Goal: Information Seeking & Learning: Learn about a topic

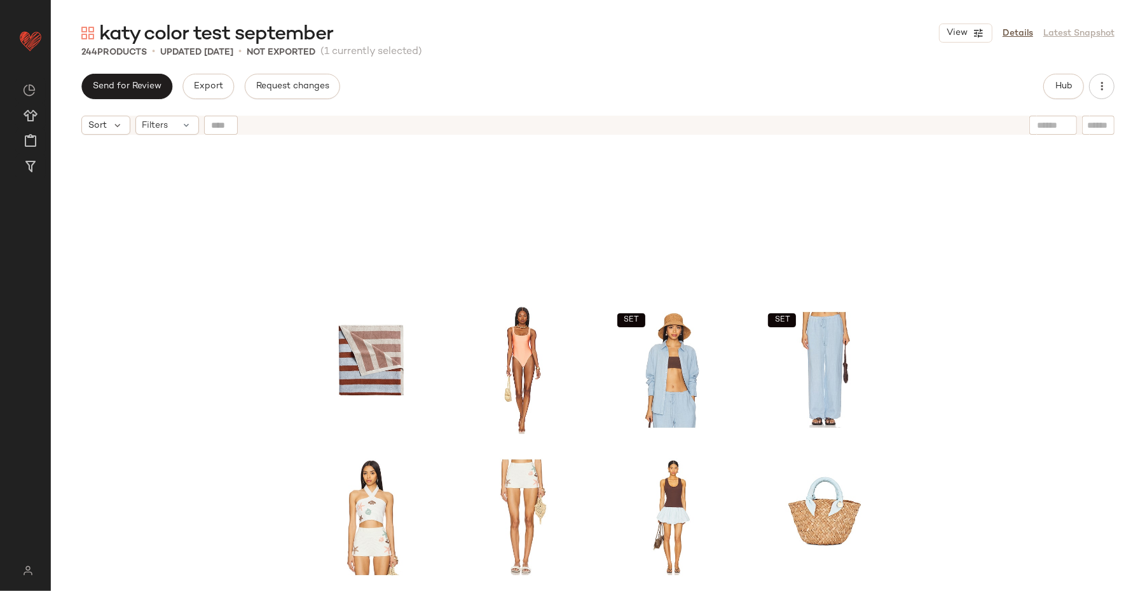
scroll to position [165, 0]
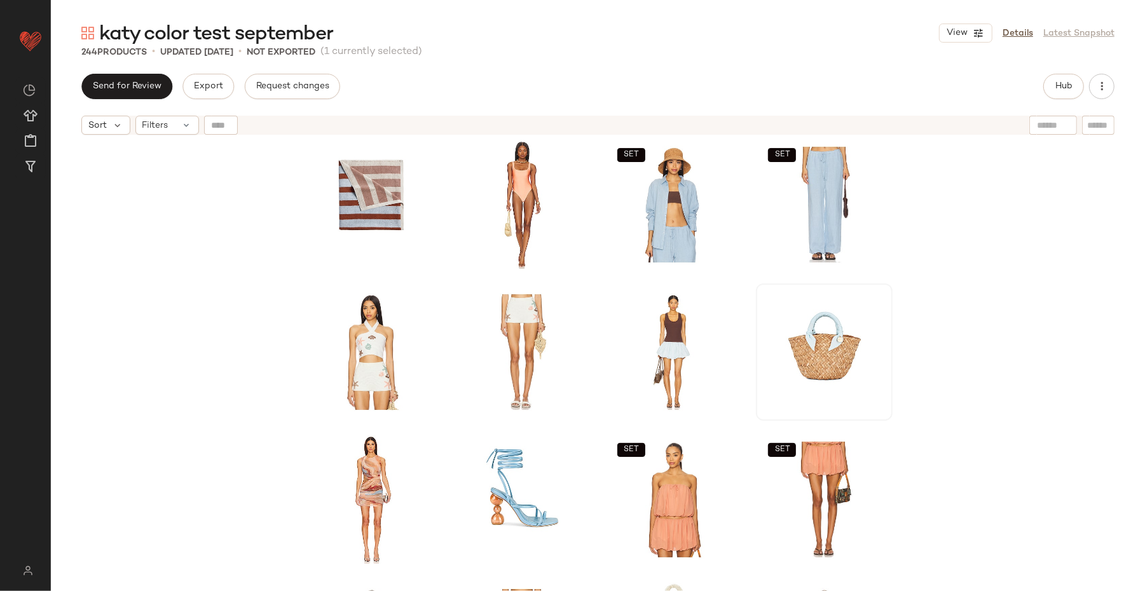
click at [825, 322] on div at bounding box center [824, 352] width 128 height 128
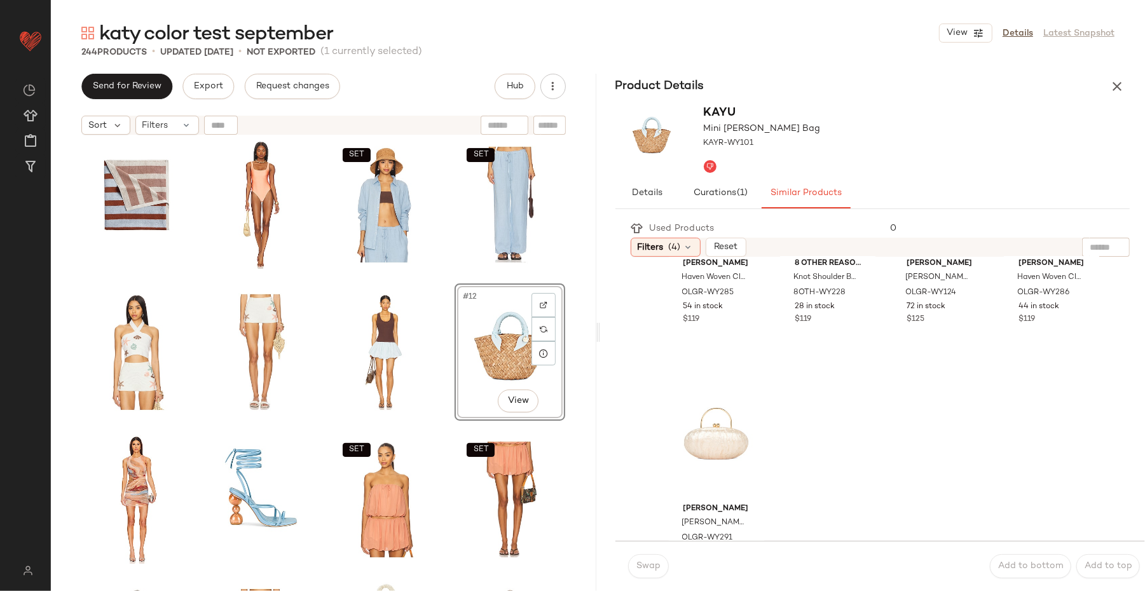
scroll to position [1378, 0]
click at [1121, 90] on icon "button" at bounding box center [1116, 86] width 15 height 15
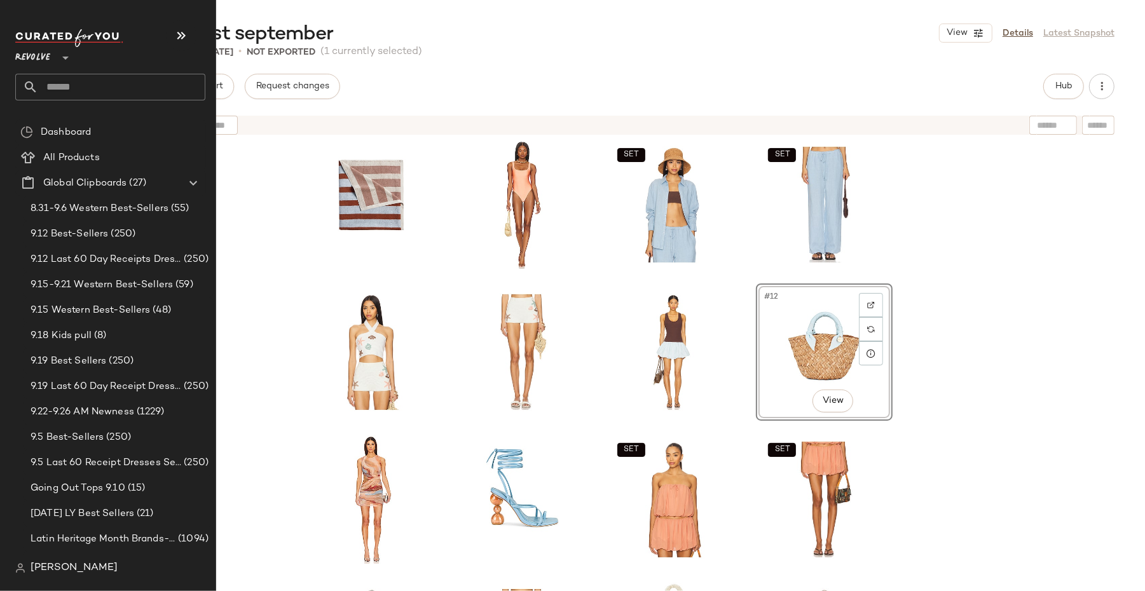
click at [40, 57] on span "Revolve" at bounding box center [32, 54] width 35 height 23
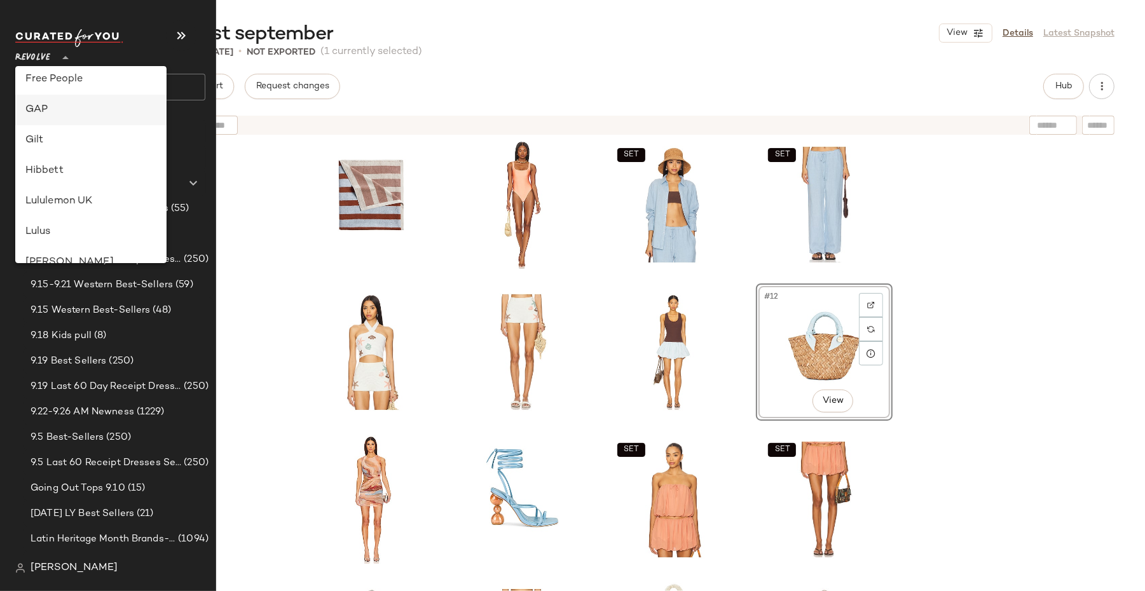
scroll to position [0, 0]
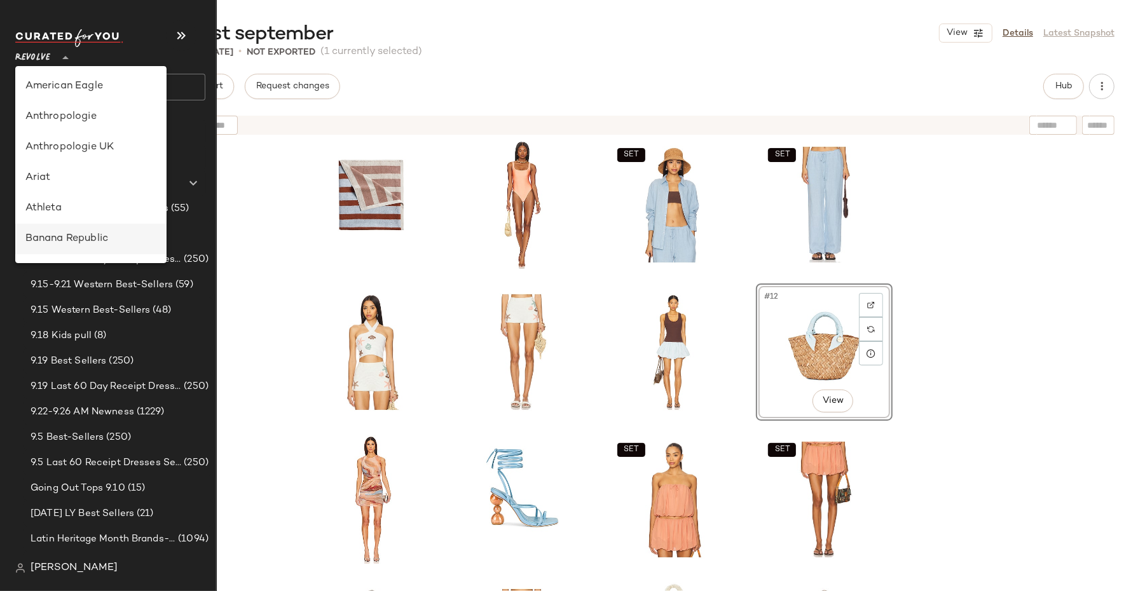
click at [79, 242] on div "Banana Republic" at bounding box center [90, 238] width 131 height 15
type input "**"
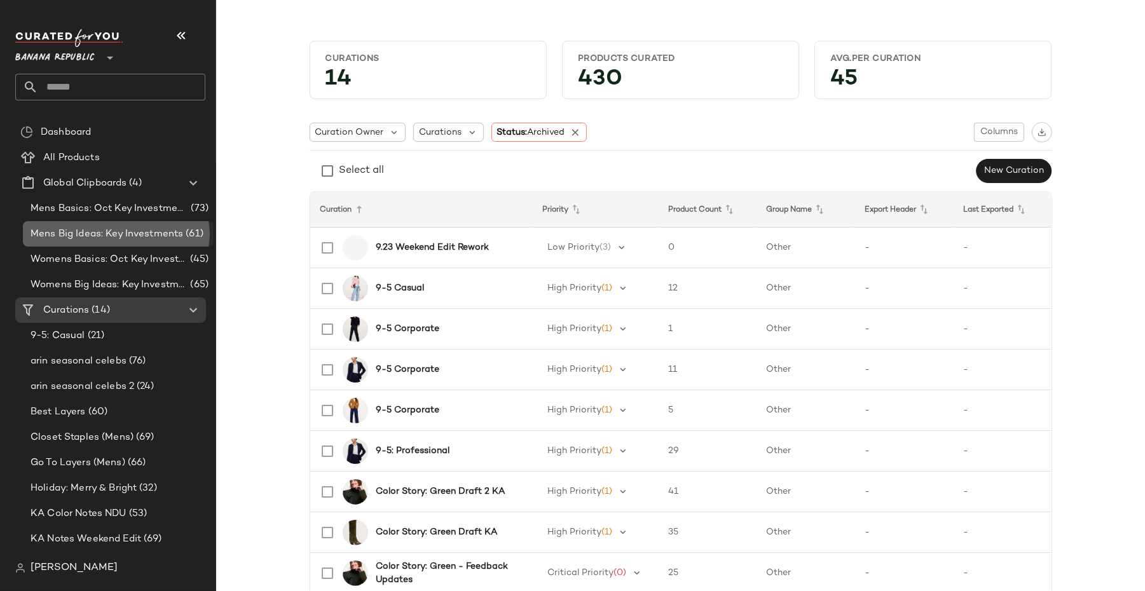
click at [101, 233] on span "Mens Big Ideas: Key Investments" at bounding box center [107, 234] width 153 height 15
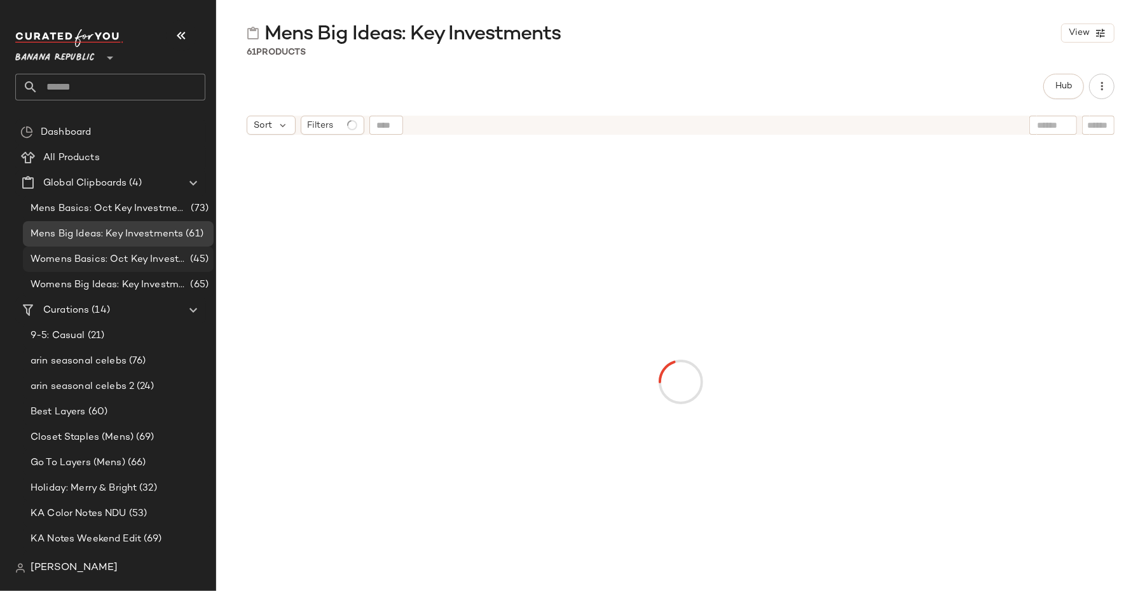
click at [106, 257] on span "Womens Basics: Oct Key Investments" at bounding box center [109, 259] width 157 height 15
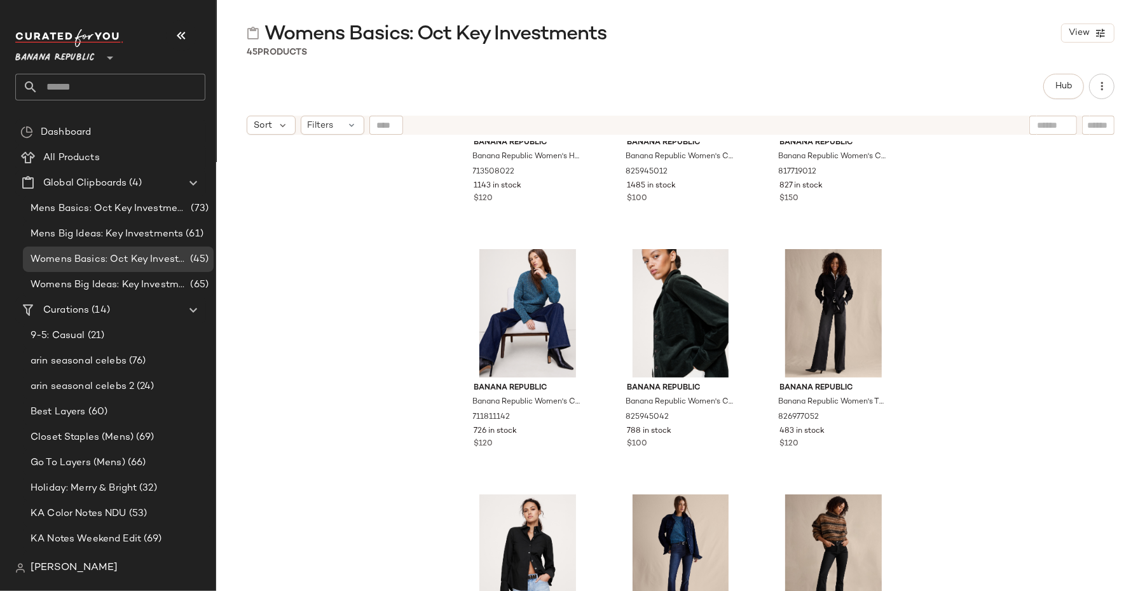
scroll to position [978, 0]
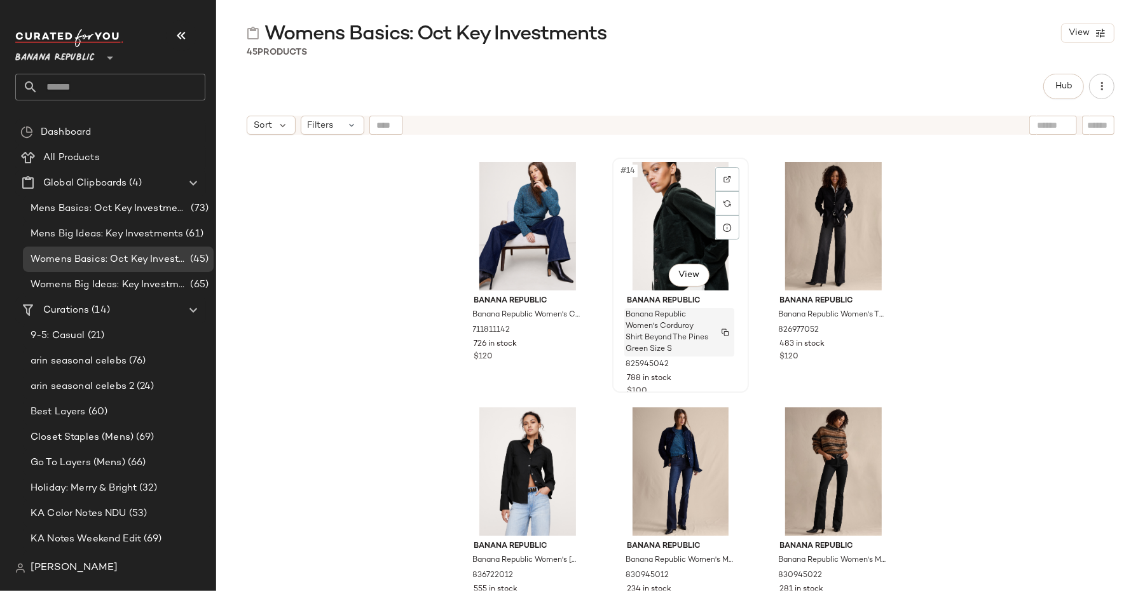
click at [723, 329] on img "button" at bounding box center [726, 333] width 8 height 8
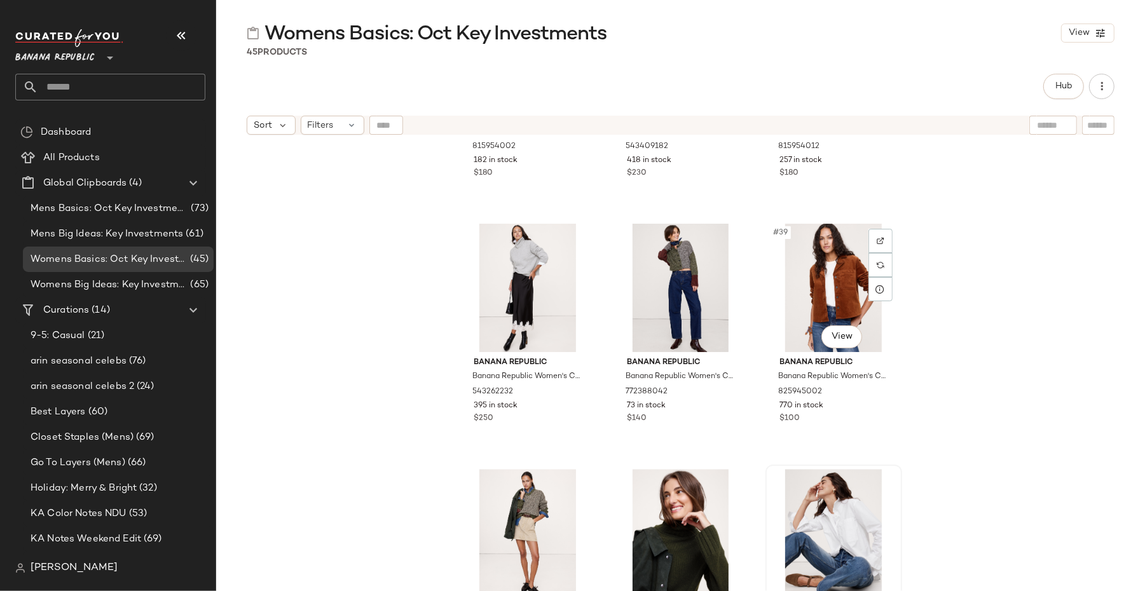
scroll to position [2835, 0]
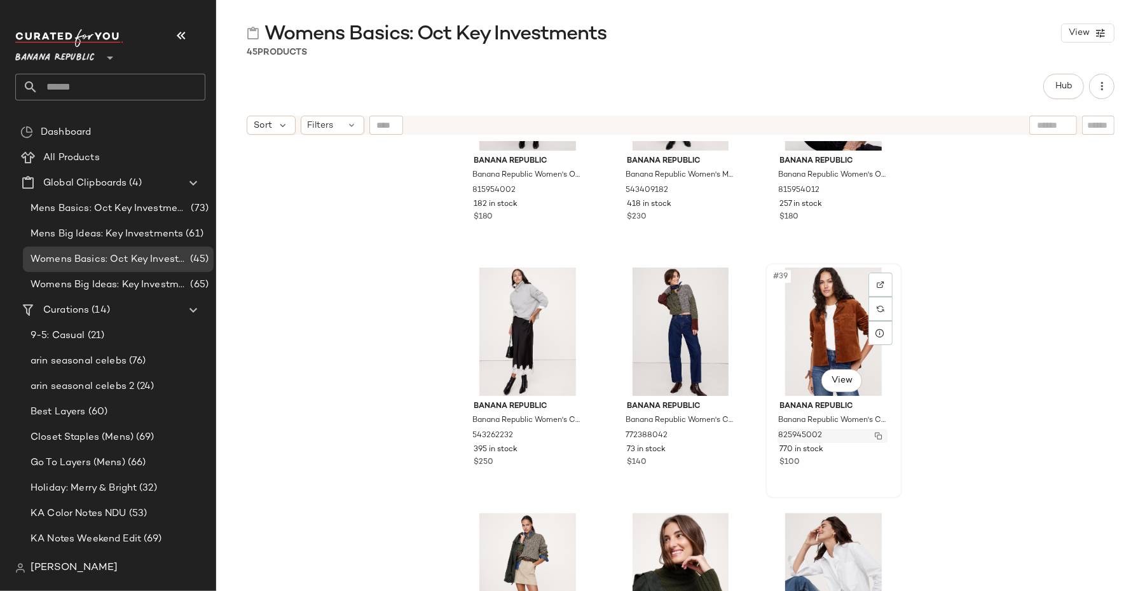
click at [875, 437] on img "button" at bounding box center [879, 436] width 8 height 8
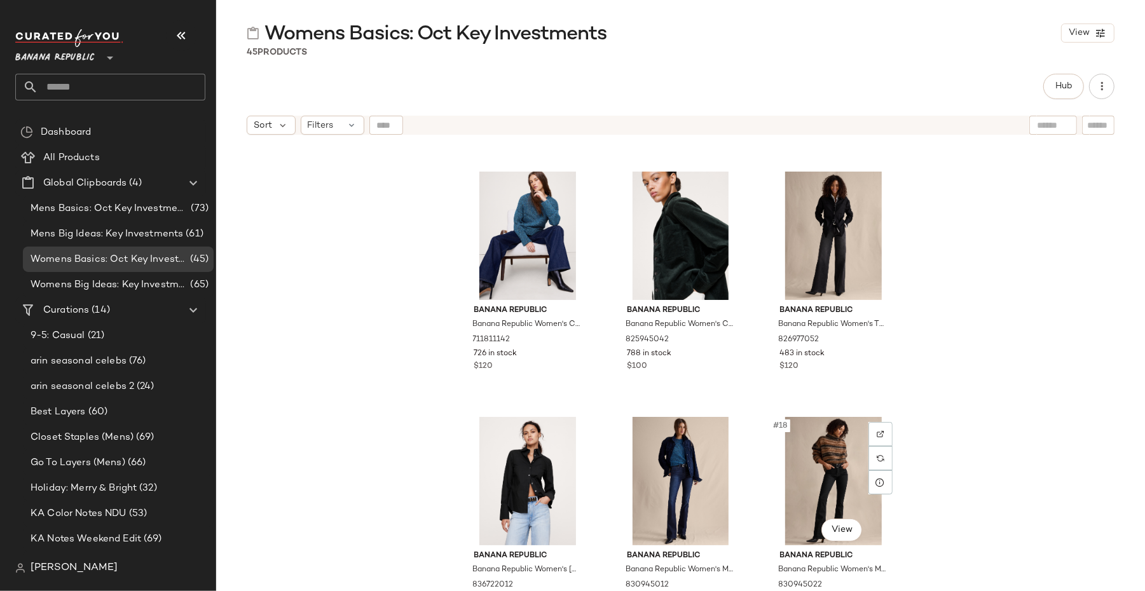
scroll to position [886, 0]
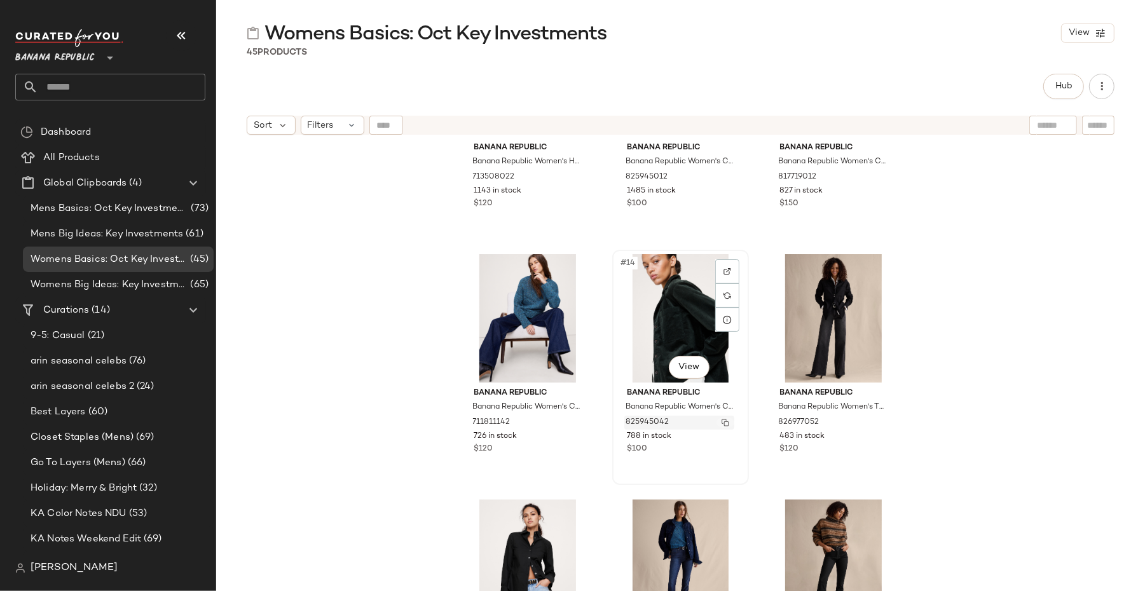
click at [722, 420] on img "button" at bounding box center [726, 423] width 8 height 8
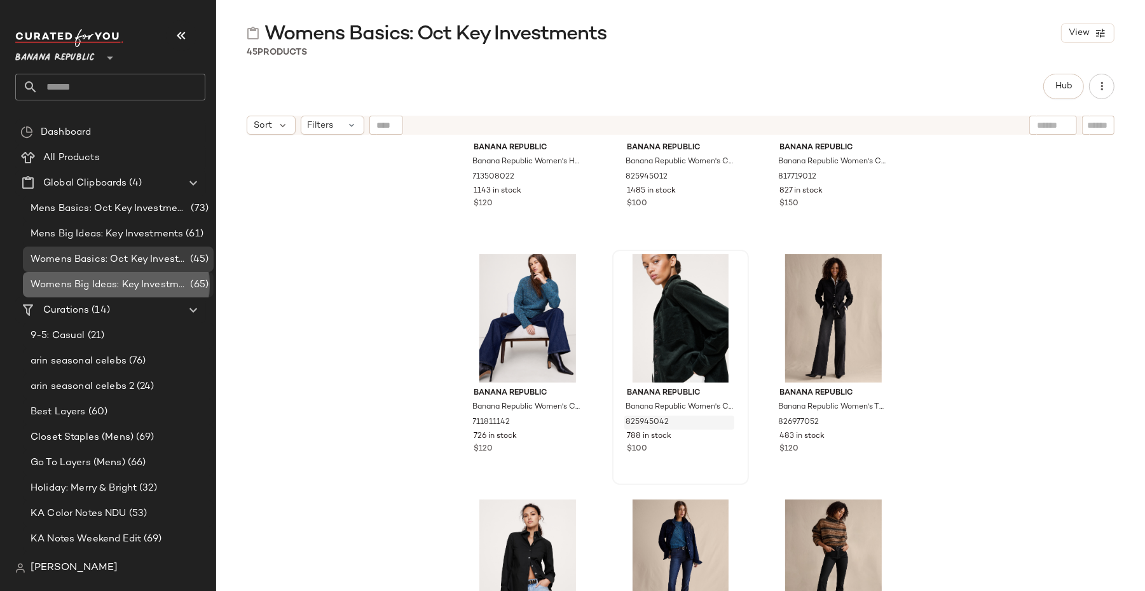
click at [104, 284] on span "Womens Big Ideas: Key Investments" at bounding box center [109, 285] width 157 height 15
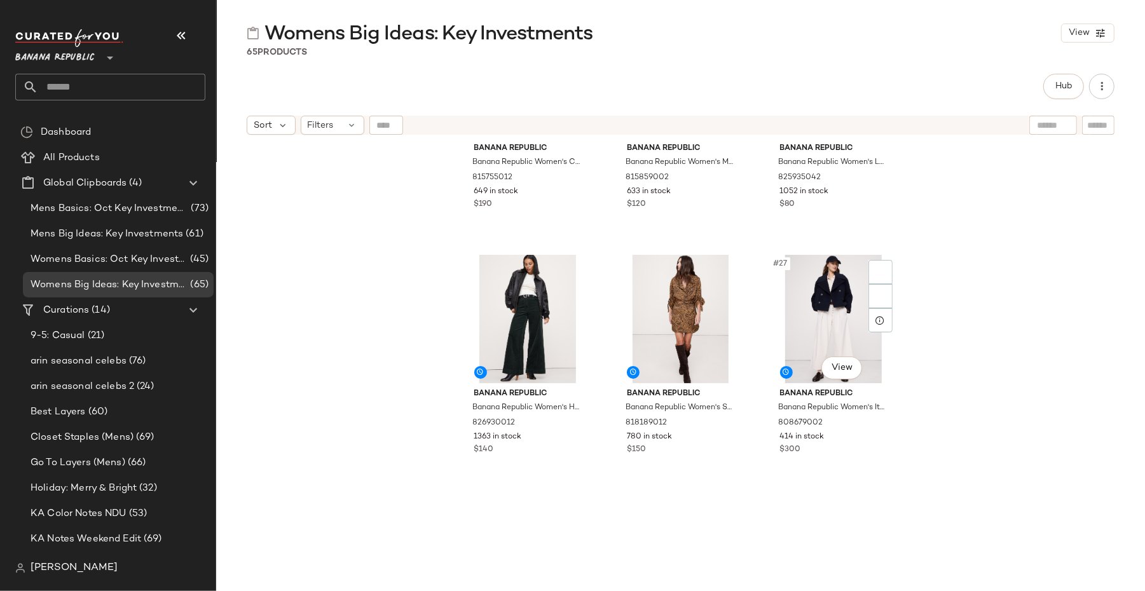
scroll to position [1983, 0]
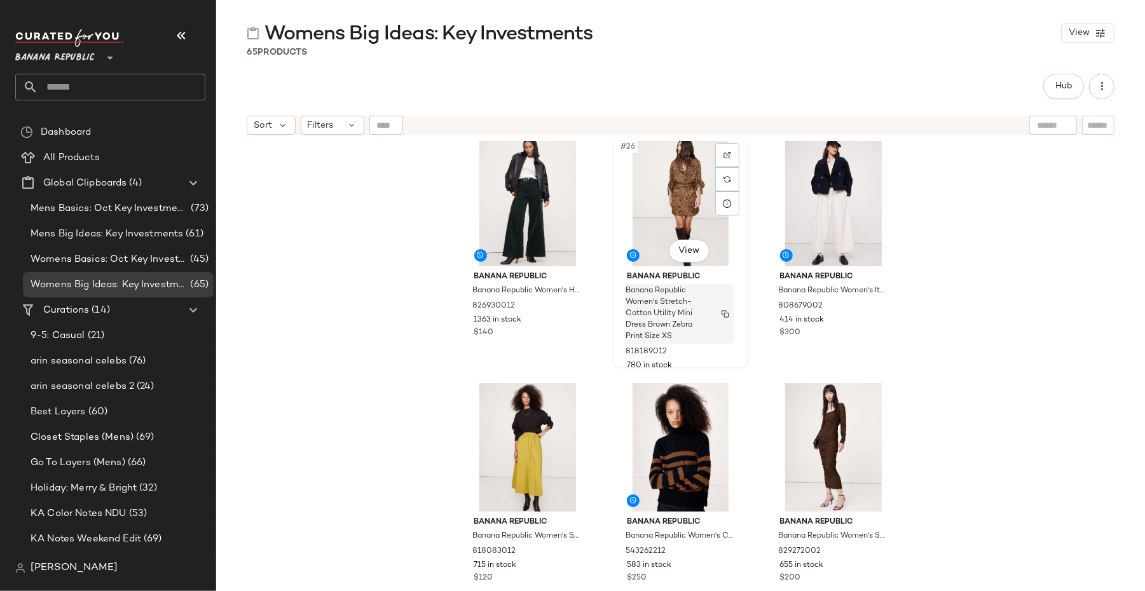
click at [723, 313] on img "button" at bounding box center [726, 314] width 8 height 8
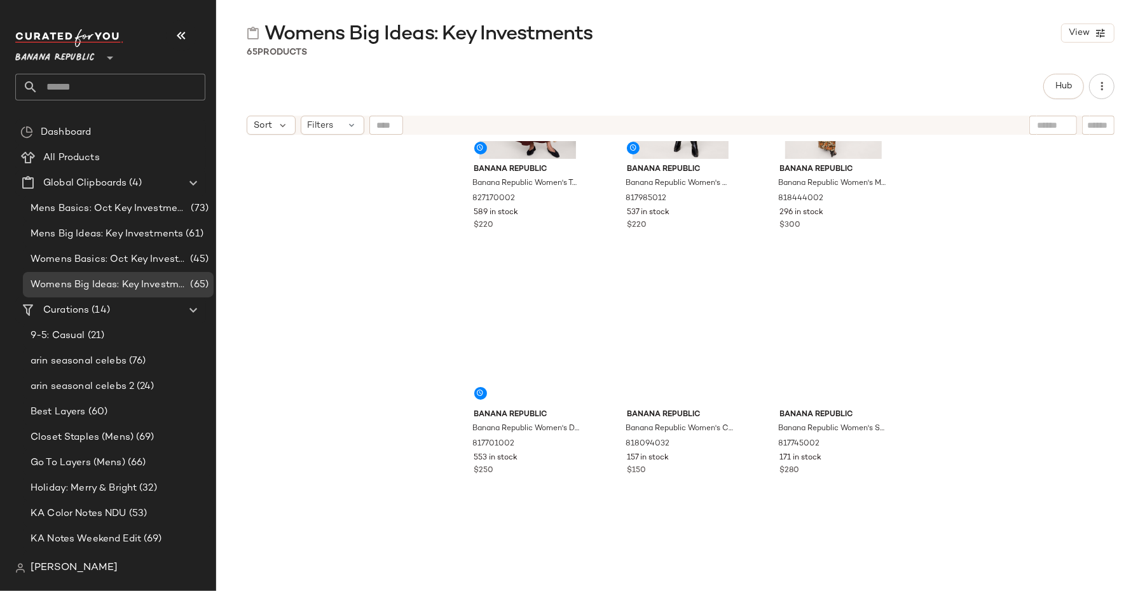
scroll to position [3749, 0]
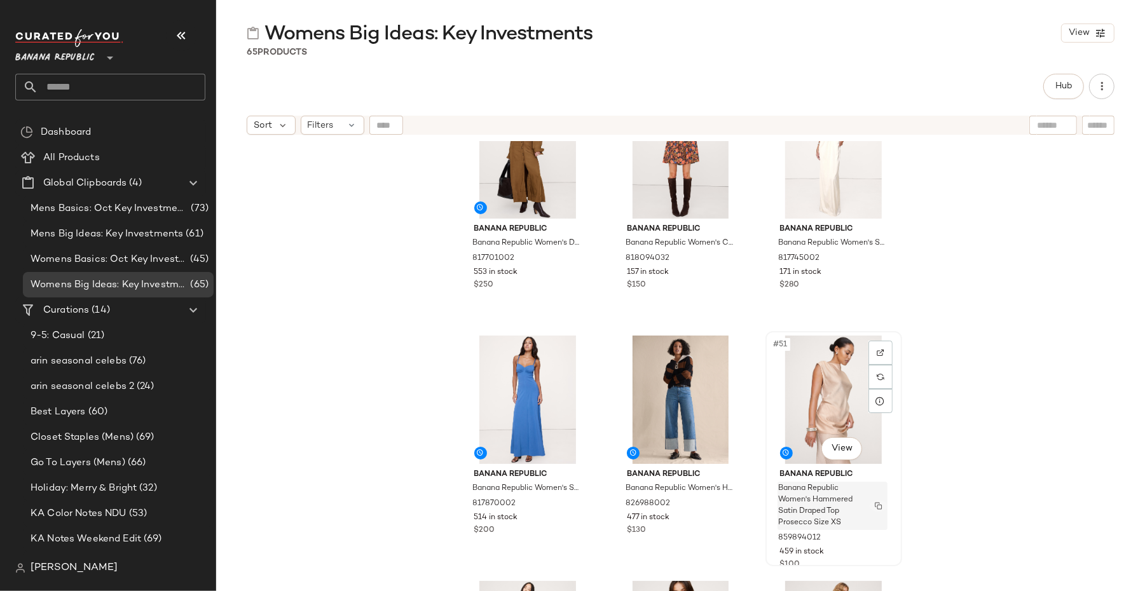
click at [875, 503] on img "button" at bounding box center [879, 506] width 8 height 8
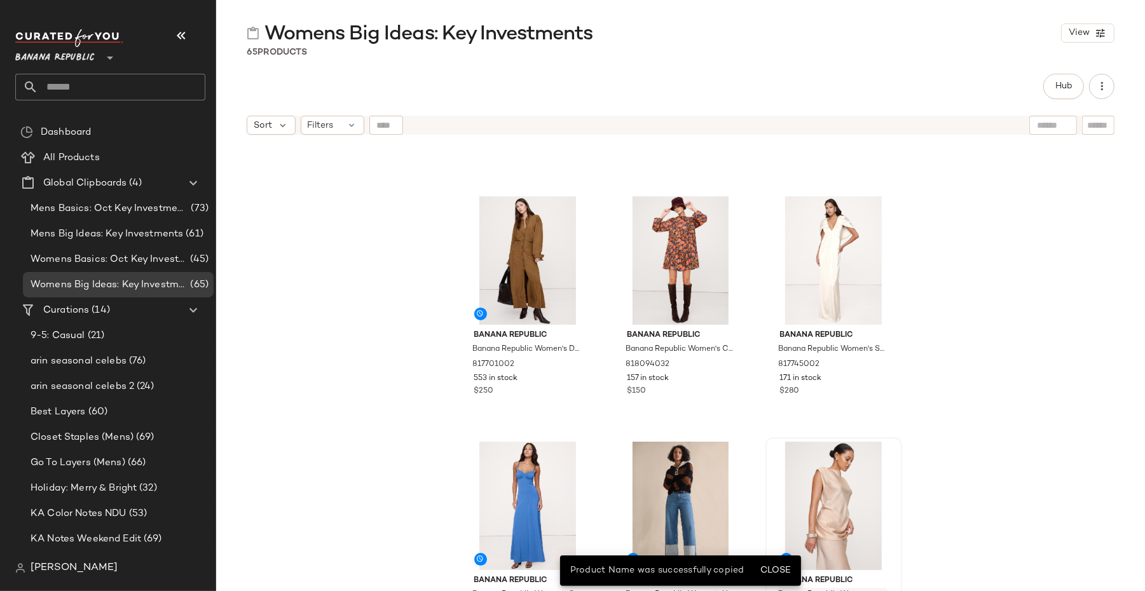
scroll to position [3641, 0]
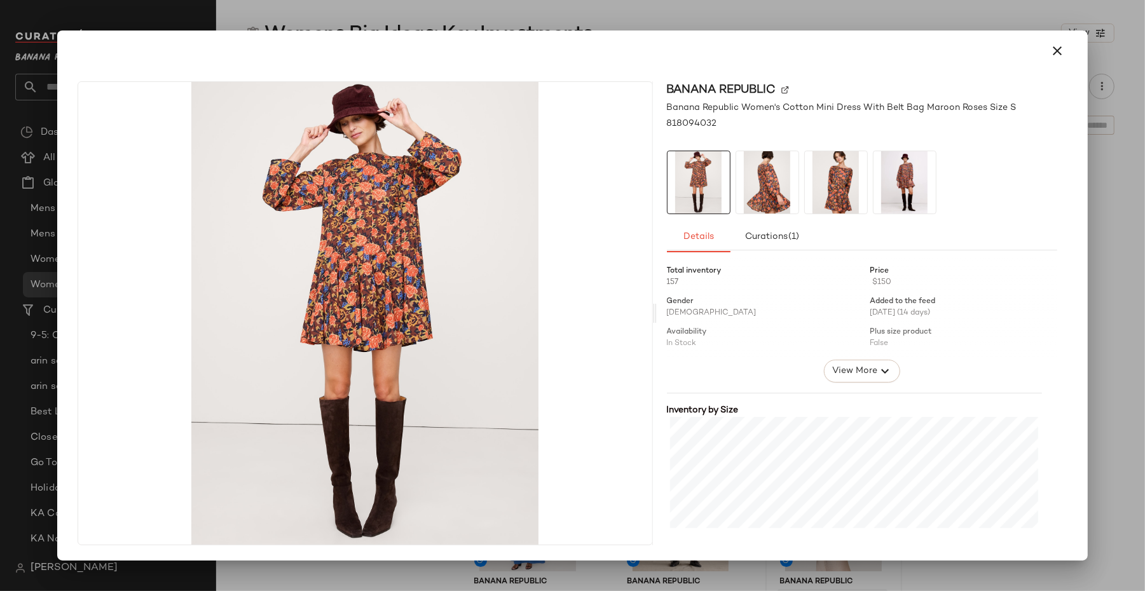
click at [760, 193] on img at bounding box center [767, 182] width 62 height 62
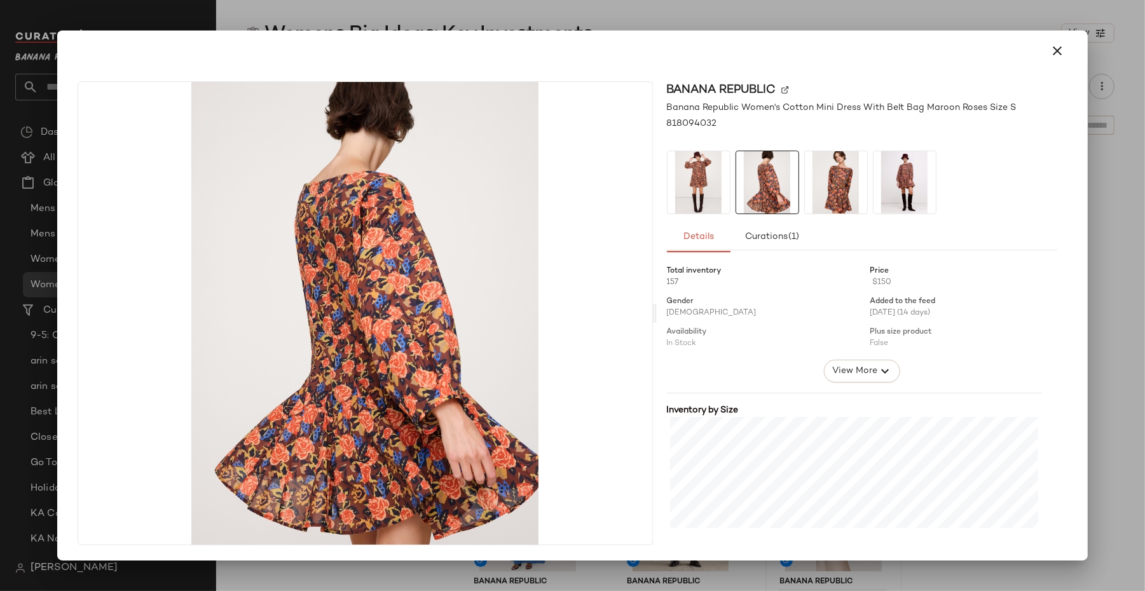
click at [820, 181] on img at bounding box center [836, 182] width 62 height 62
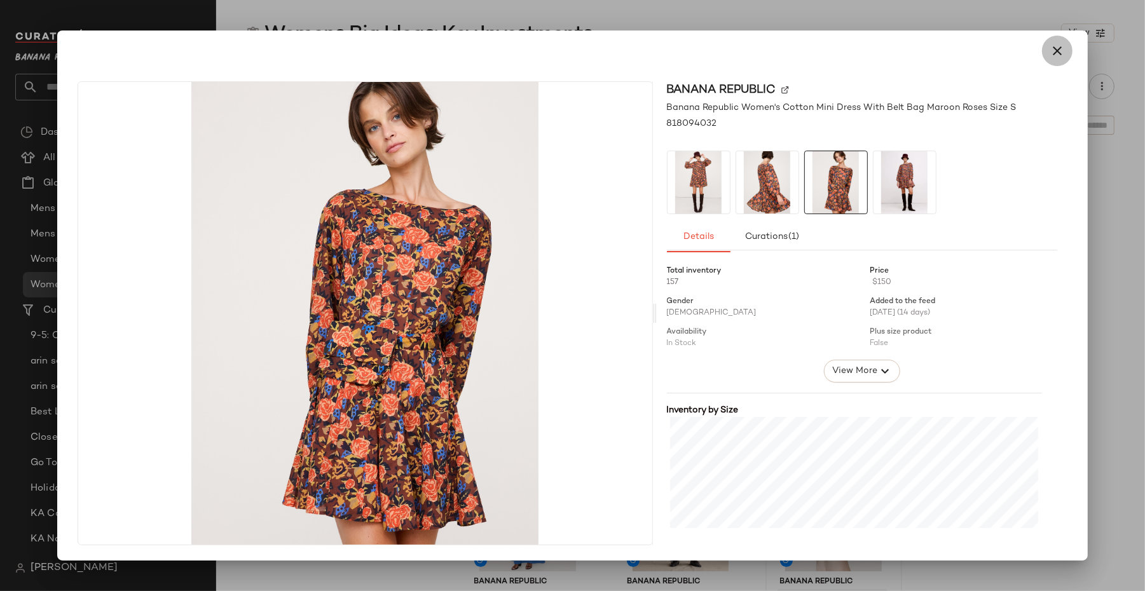
click at [1060, 51] on icon "button" at bounding box center [1057, 50] width 15 height 15
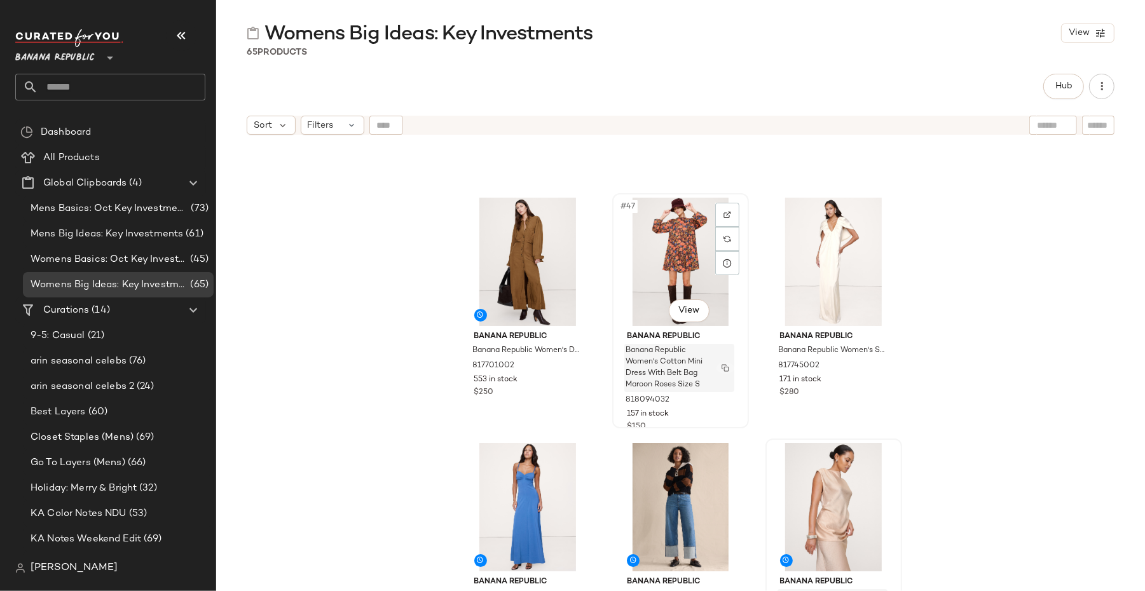
click at [723, 364] on img "button" at bounding box center [726, 368] width 8 height 8
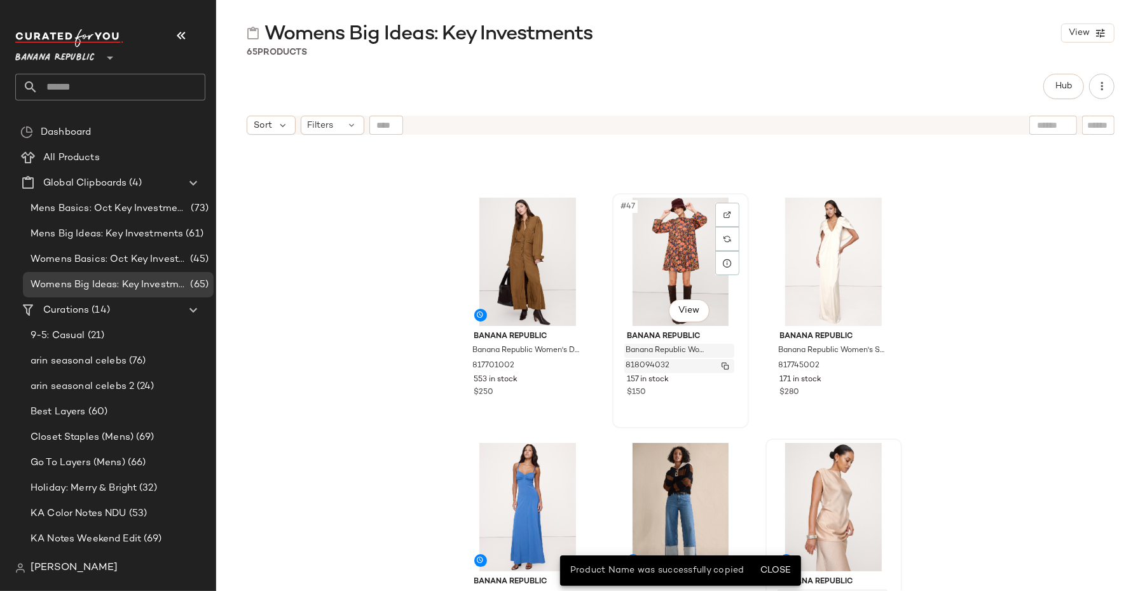
click at [722, 366] on img "button" at bounding box center [726, 366] width 8 height 8
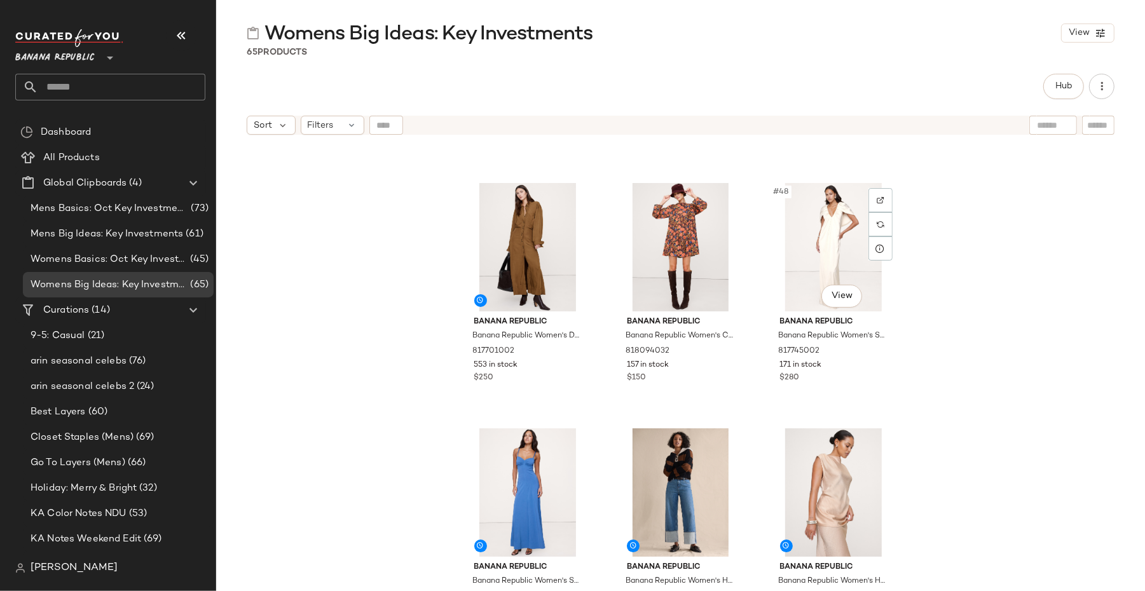
scroll to position [3747, 0]
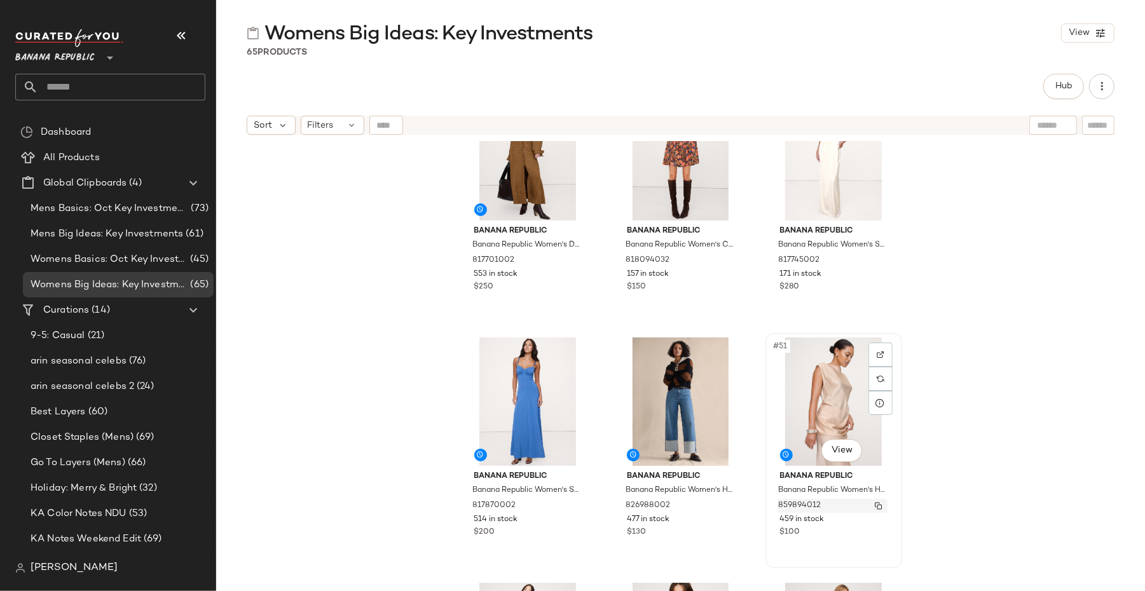
click at [875, 505] on img "button" at bounding box center [879, 506] width 8 height 8
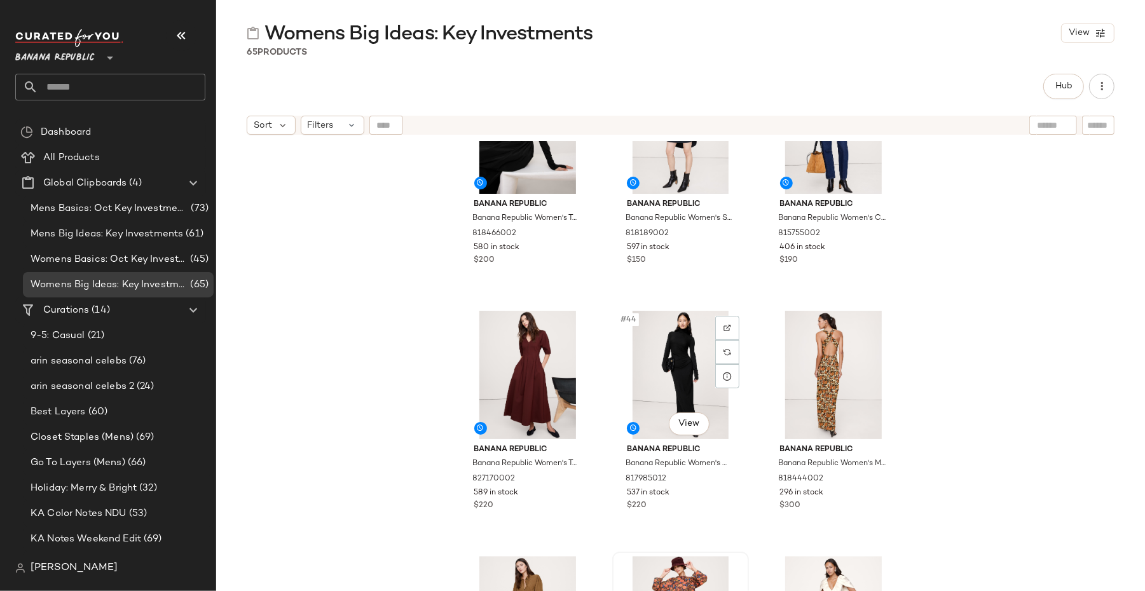
scroll to position [3303, 0]
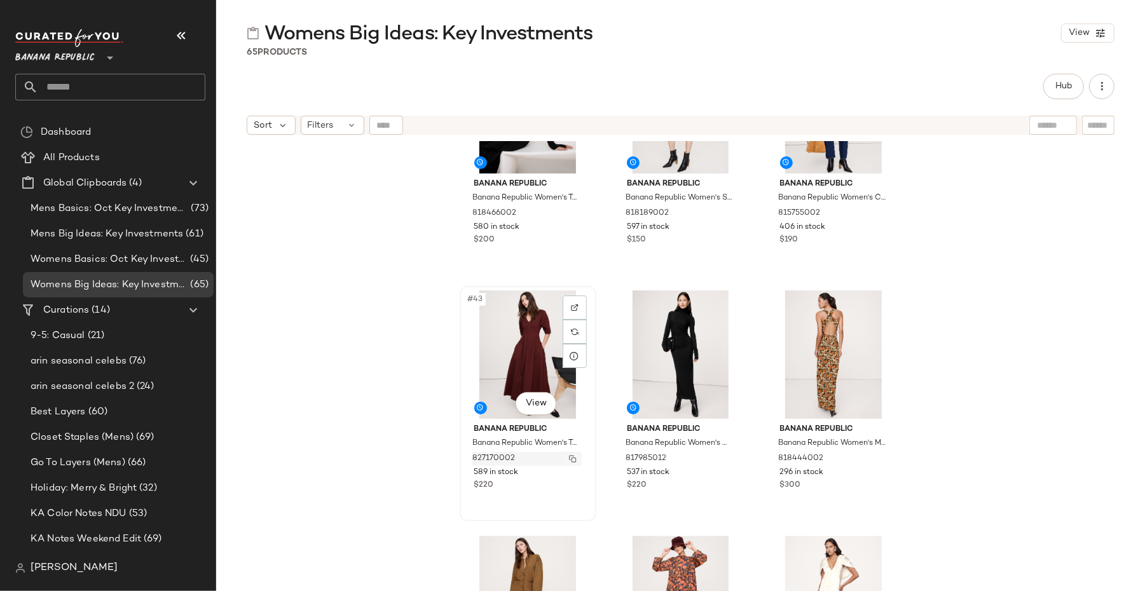
click at [569, 456] on img "button" at bounding box center [573, 459] width 8 height 8
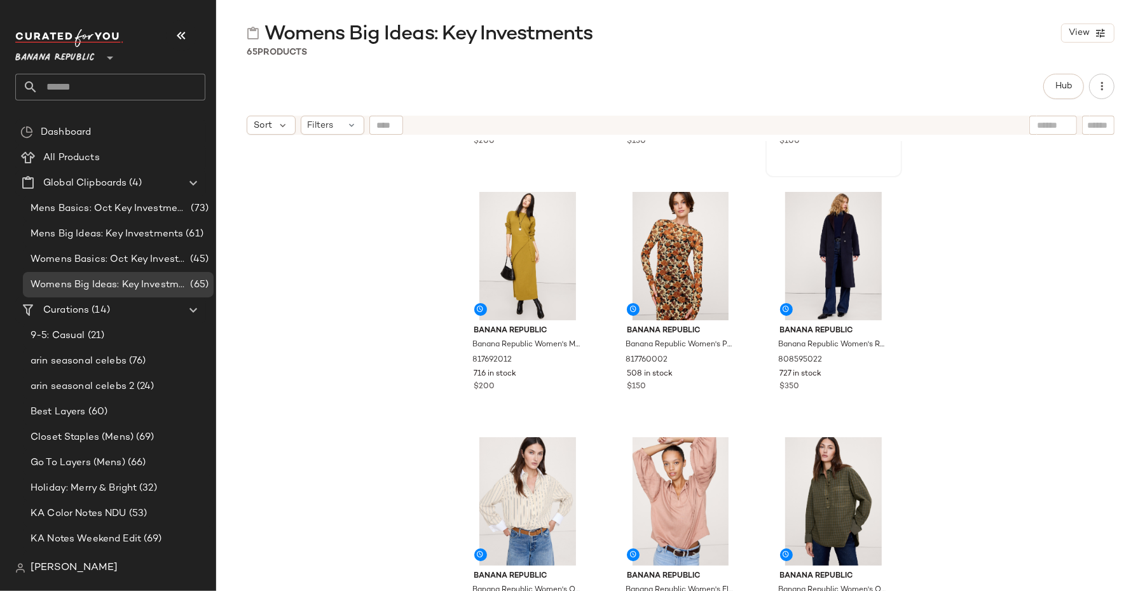
scroll to position [4136, 0]
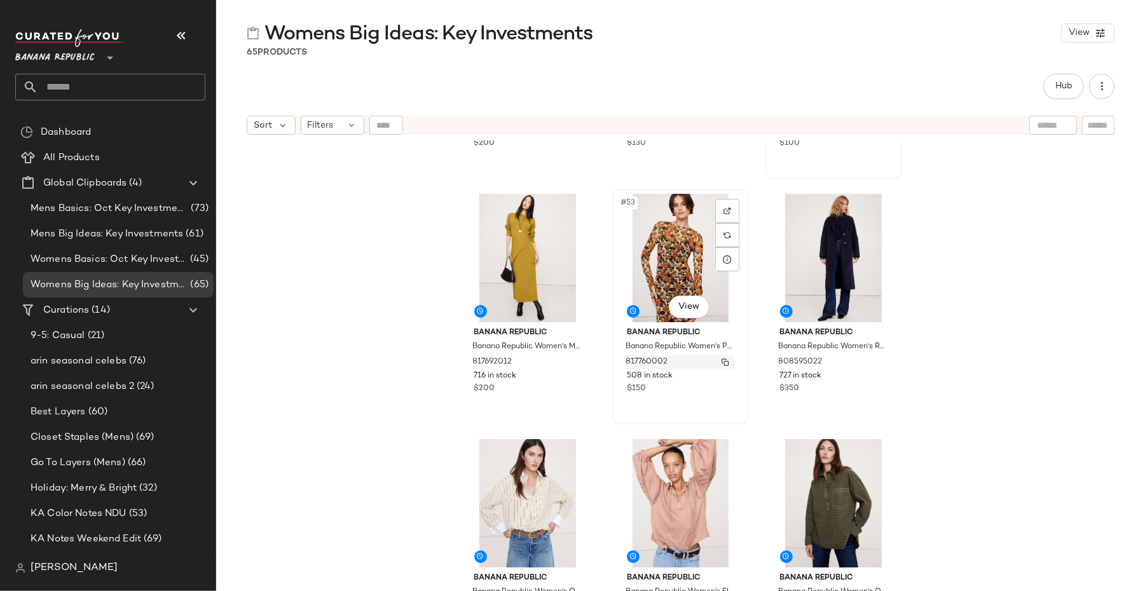
click at [722, 361] on img "button" at bounding box center [726, 363] width 8 height 8
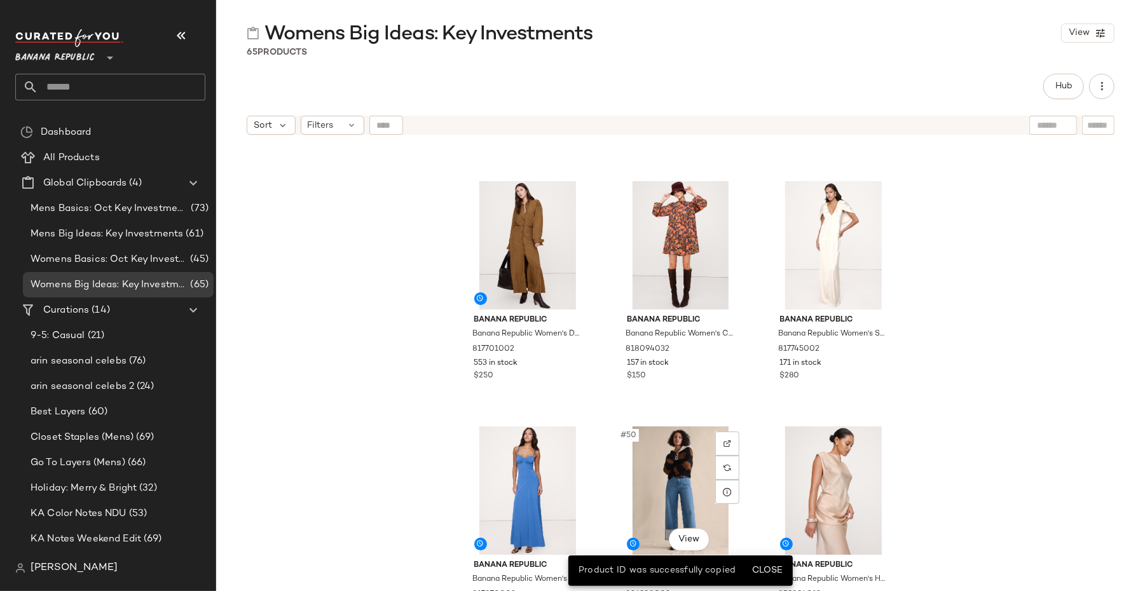
scroll to position [3656, 0]
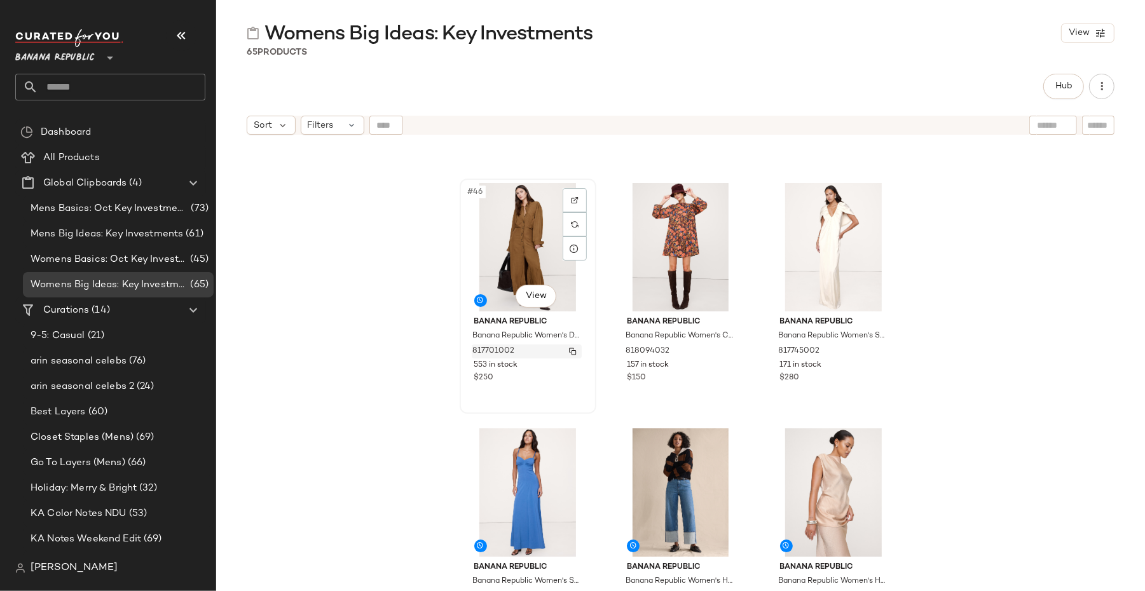
click at [575, 348] on button "button" at bounding box center [573, 351] width 18 height 11
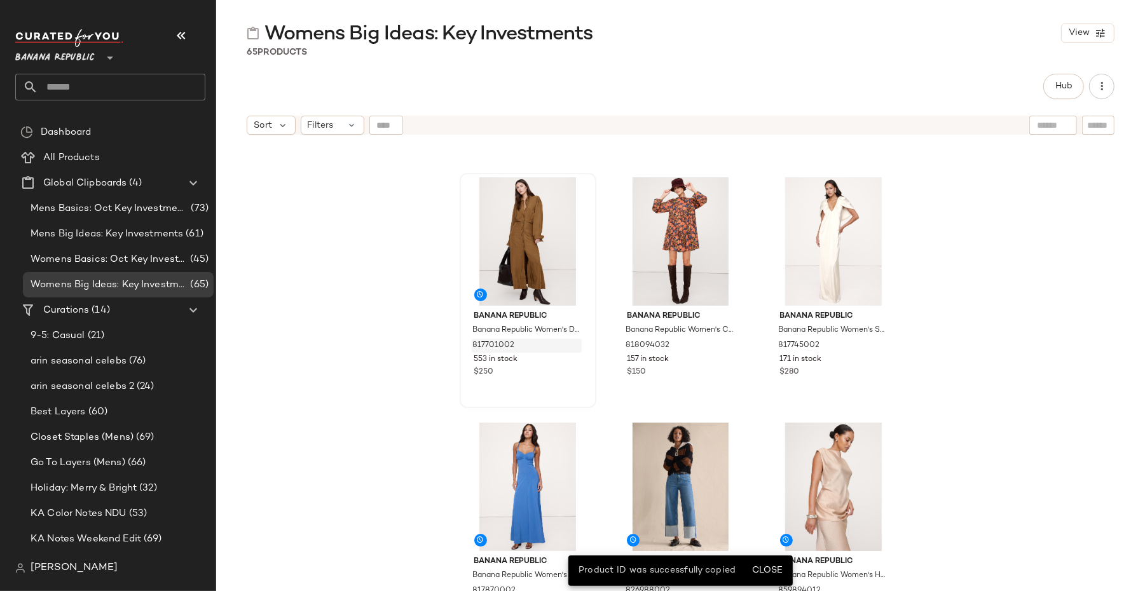
scroll to position [3659, 0]
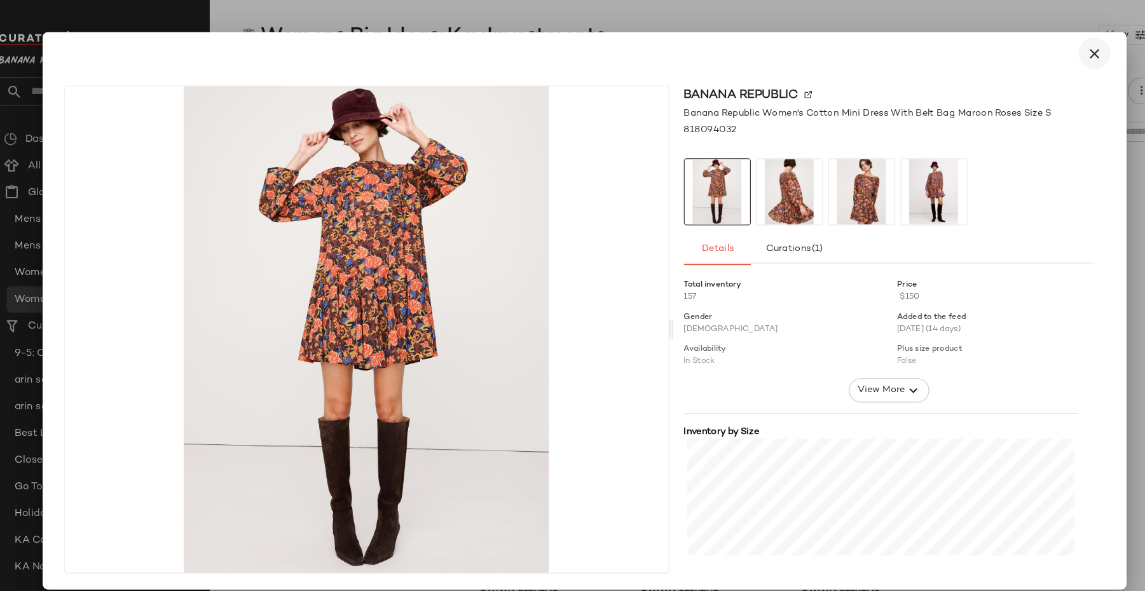
click at [1061, 50] on icon "button" at bounding box center [1057, 50] width 15 height 15
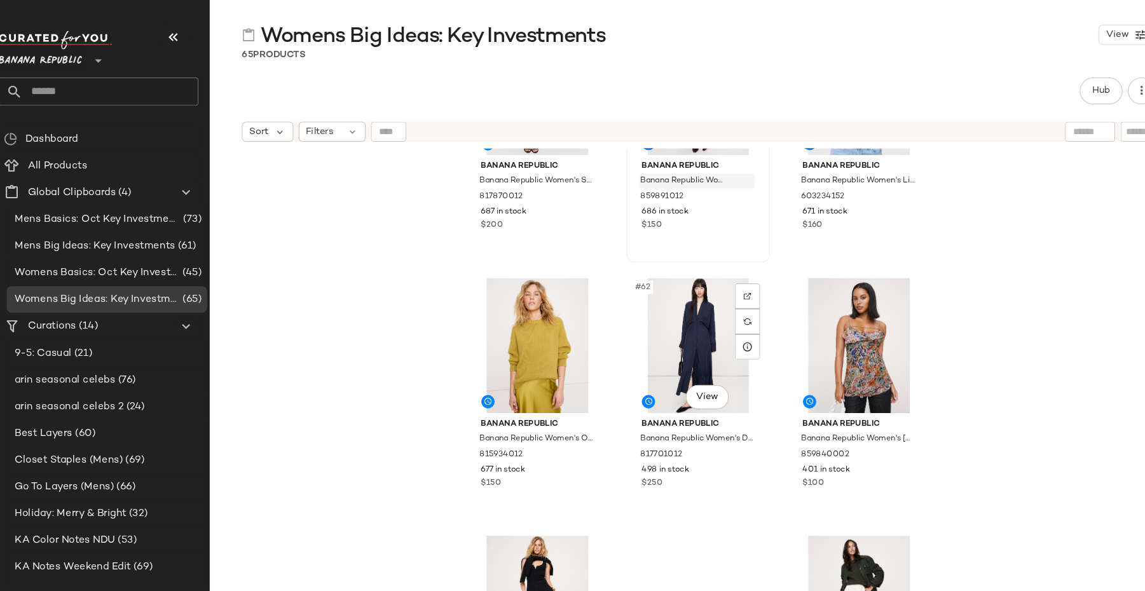
scroll to position [4803, 0]
click at [725, 428] on img "button" at bounding box center [726, 432] width 8 height 8
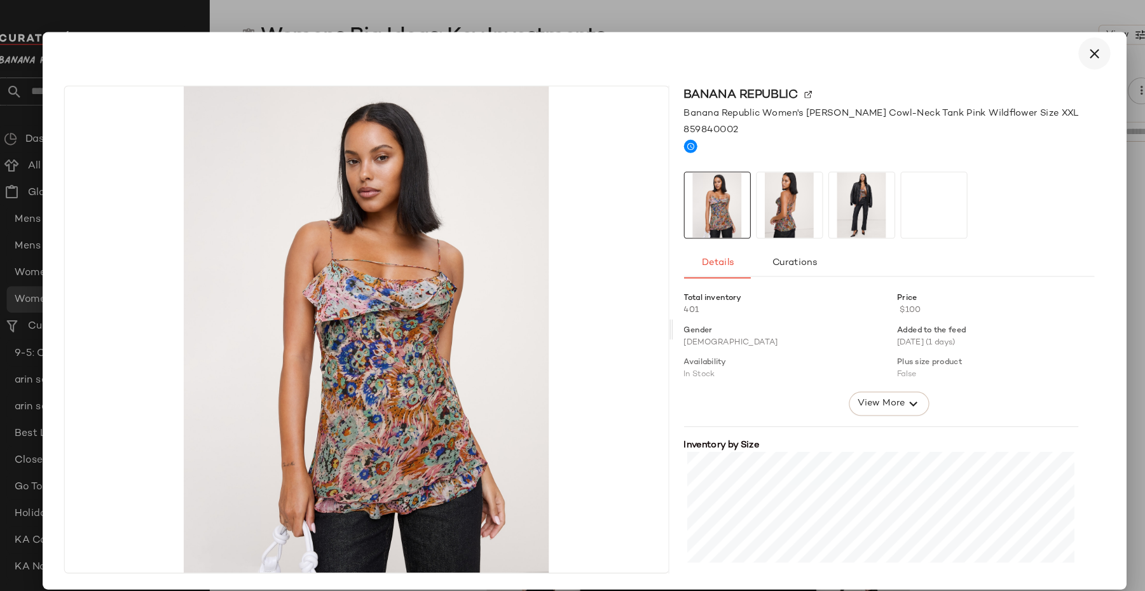
click at [1051, 49] on icon "button" at bounding box center [1057, 50] width 15 height 15
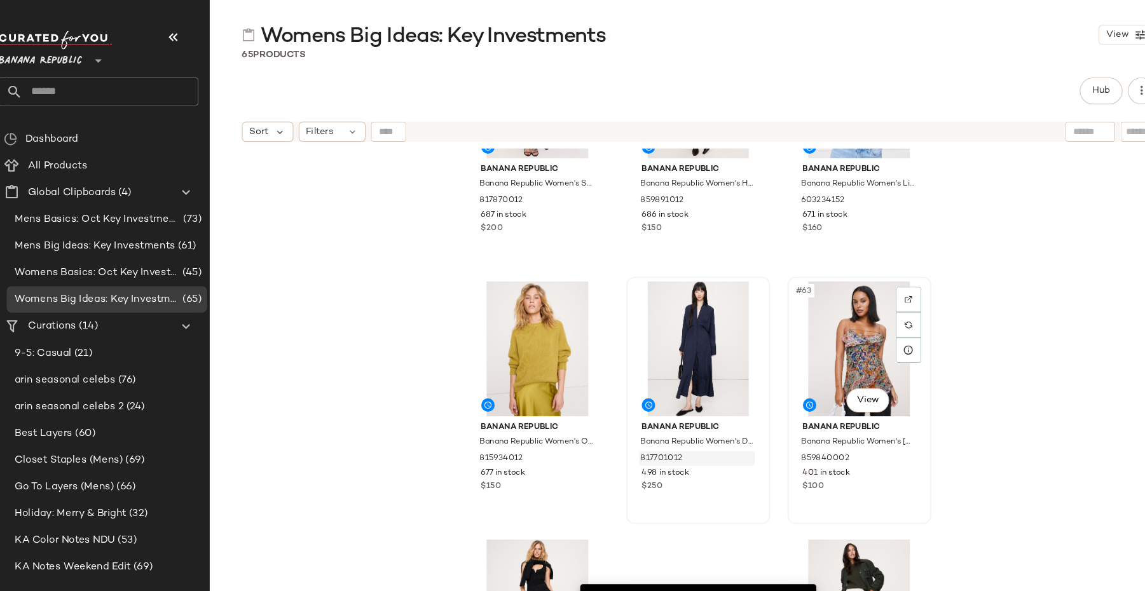
scroll to position [4919, 0]
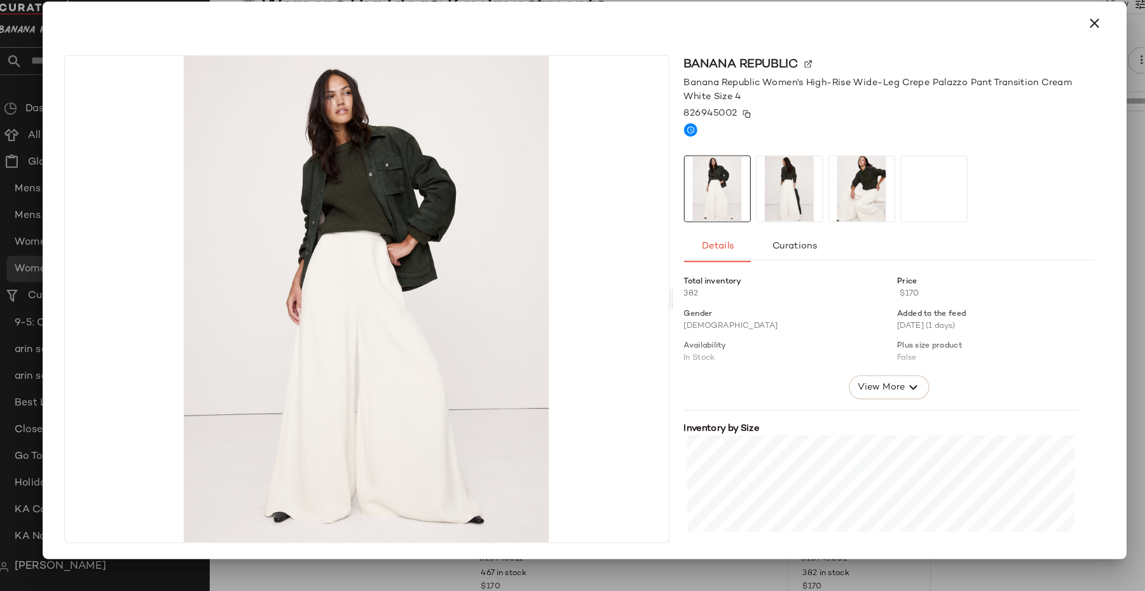
drag, startPoint x: 730, startPoint y: 135, endPoint x: 718, endPoint y: 135, distance: 11.5
click at [718, 135] on div "826945002" at bounding box center [862, 136] width 390 height 13
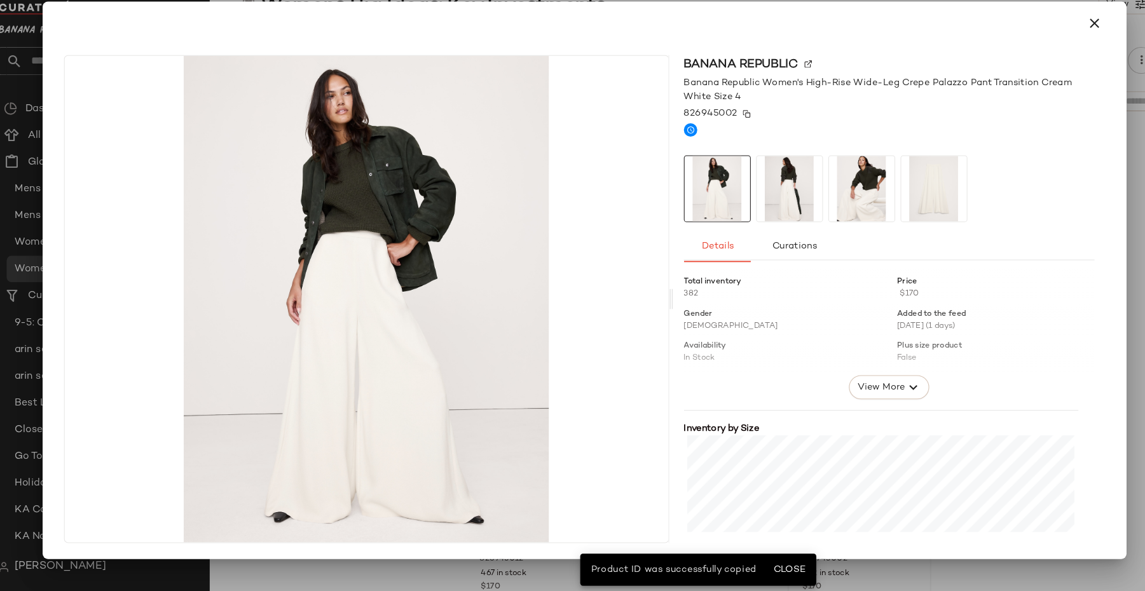
click at [723, 137] on img at bounding box center [727, 138] width 8 height 8
click at [723, 139] on img at bounding box center [727, 138] width 8 height 8
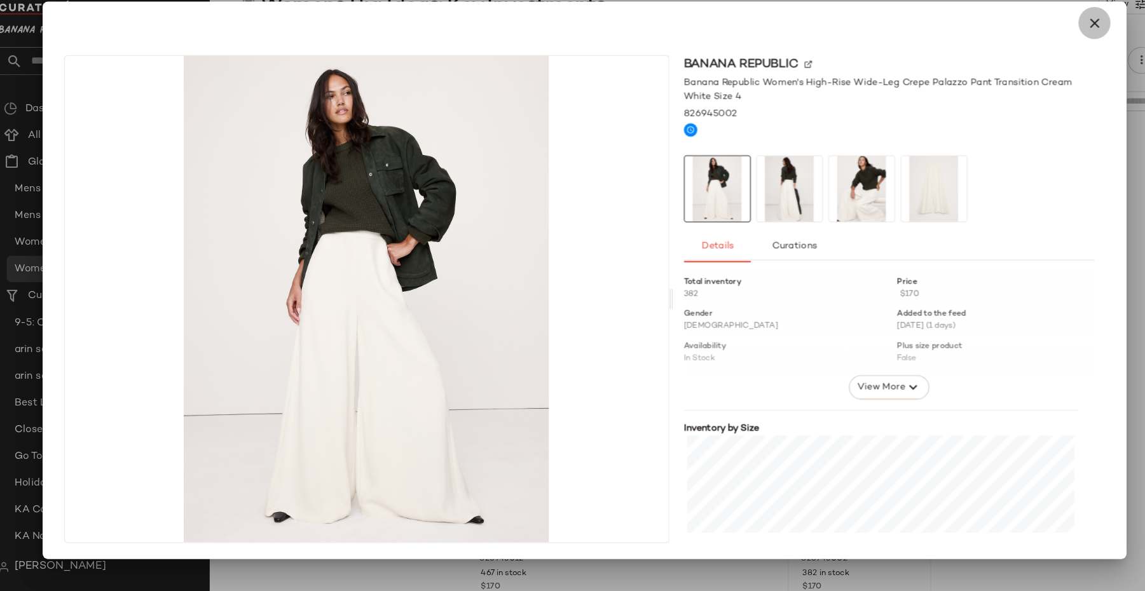
click at [1069, 47] on button "button" at bounding box center [1057, 51] width 31 height 31
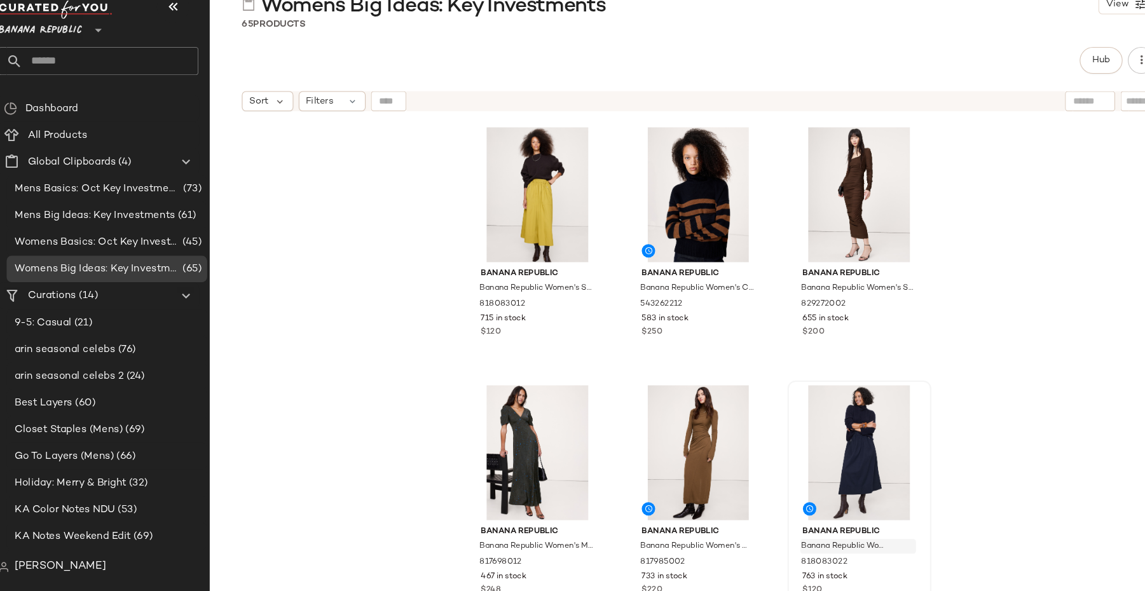
scroll to position [2327, 0]
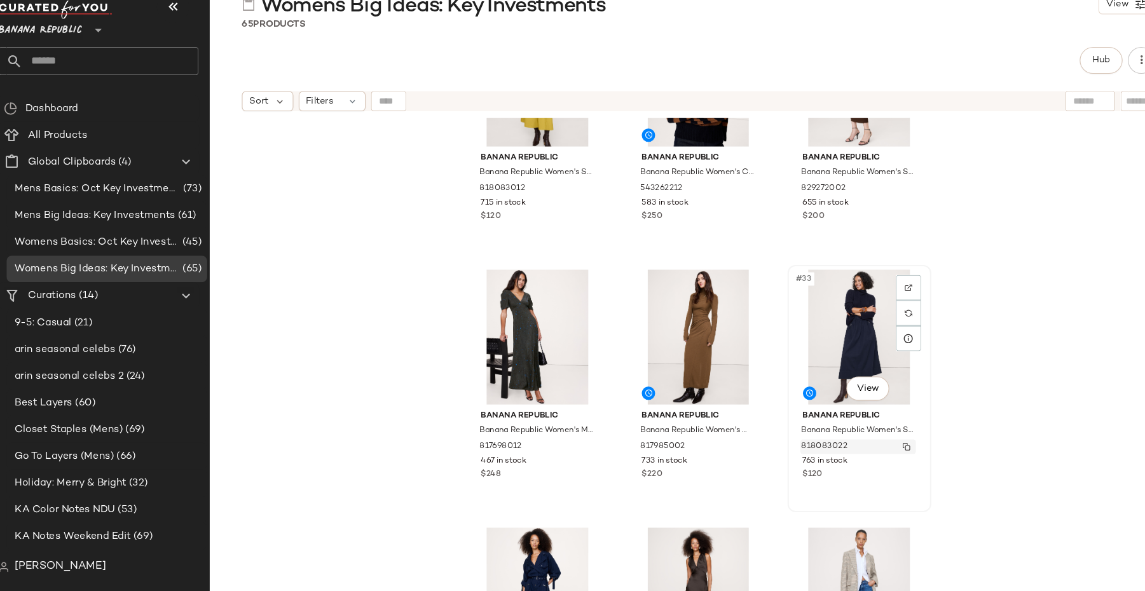
click at [875, 452] on img "button" at bounding box center [879, 454] width 8 height 8
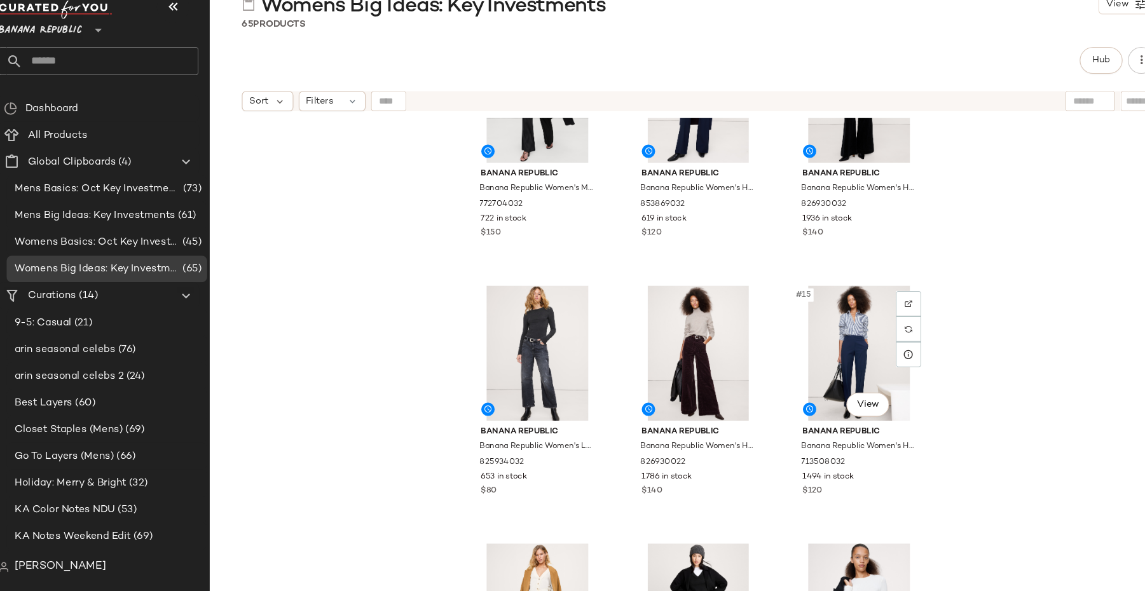
scroll to position [723, 0]
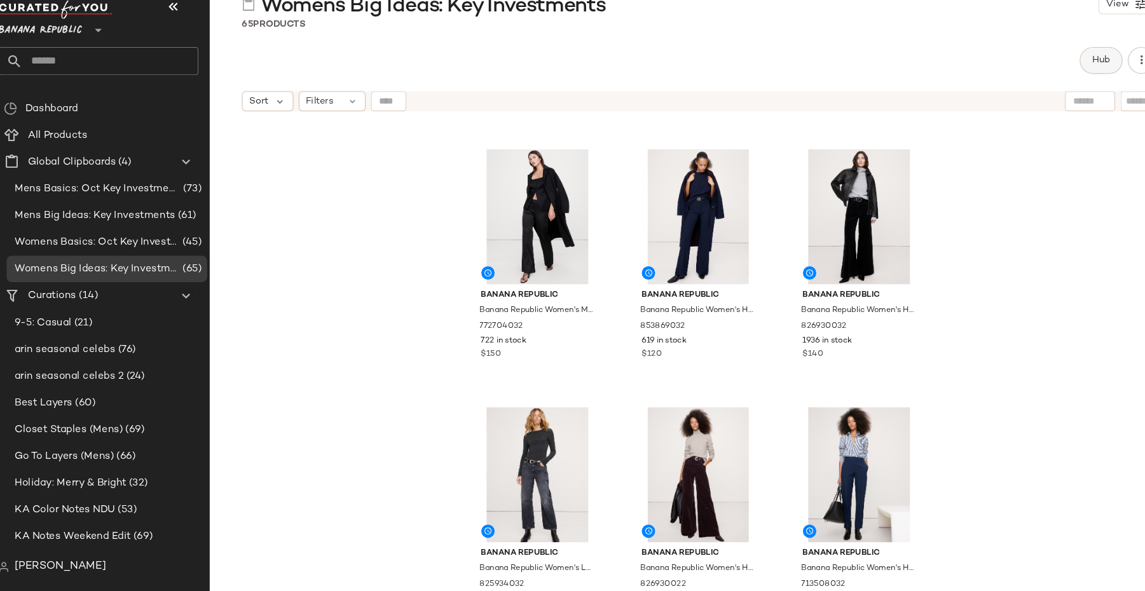
click at [1072, 88] on span "Hub" at bounding box center [1064, 86] width 18 height 10
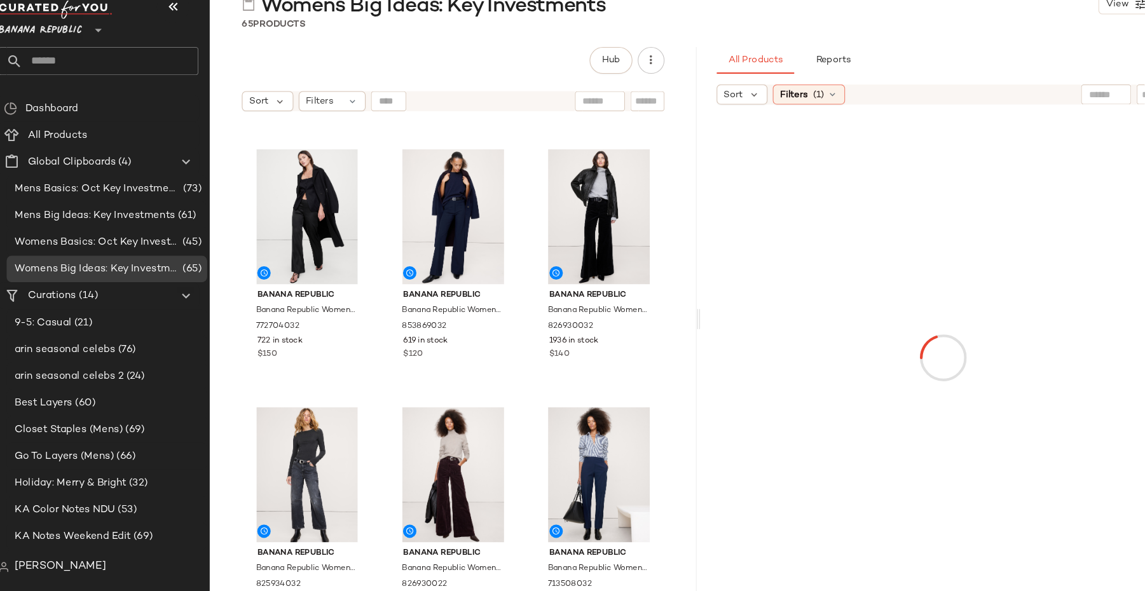
click at [1063, 121] on input "text" at bounding box center [1068, 119] width 32 height 13
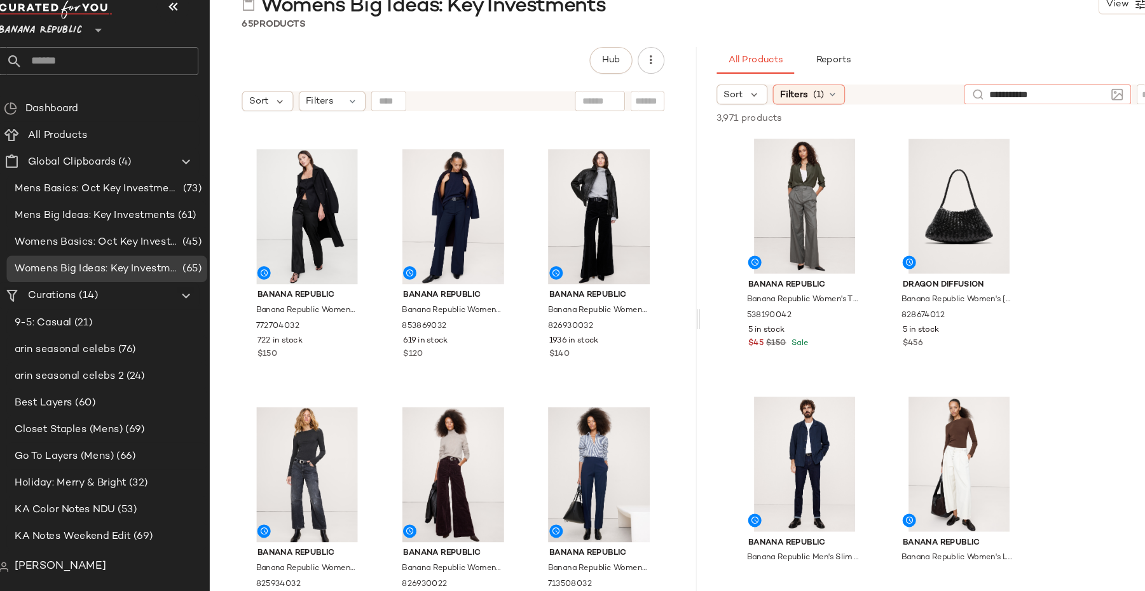
type input "**********"
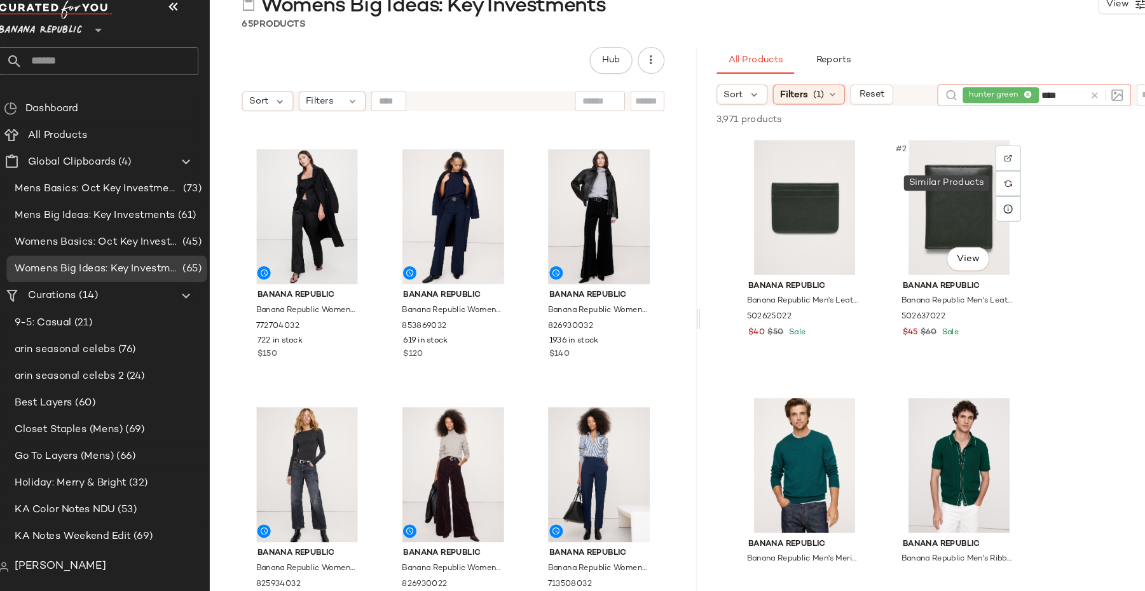
type input "*****"
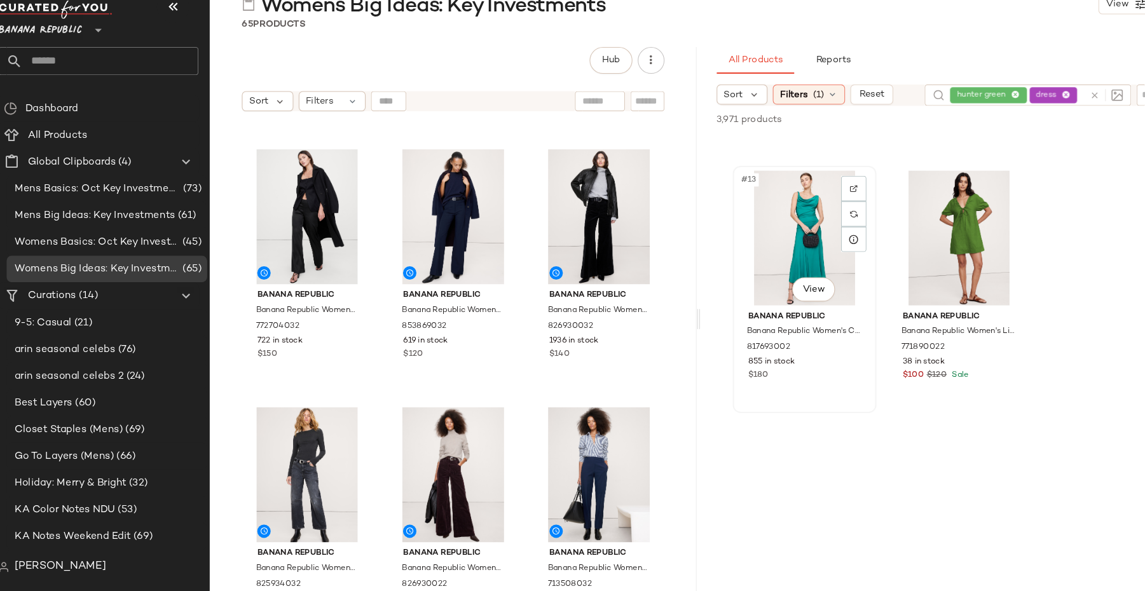
scroll to position [1732, 0]
